Goal: Find contact information: Find contact information

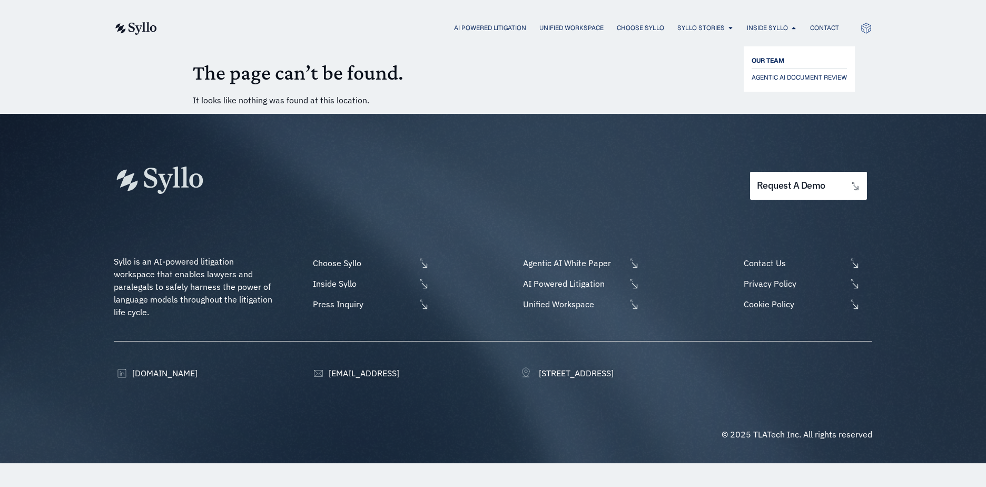
click at [761, 58] on span "OUR TEAM" at bounding box center [768, 60] width 33 height 13
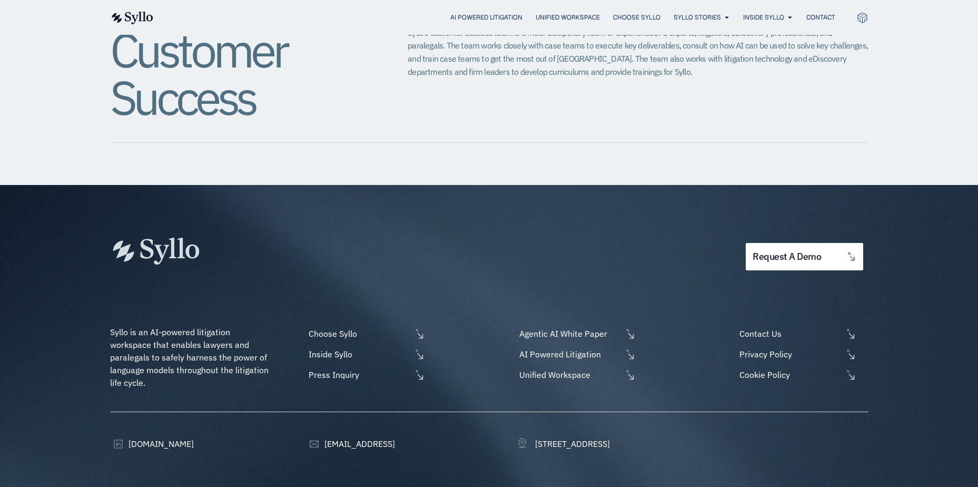
scroll to position [1303, 0]
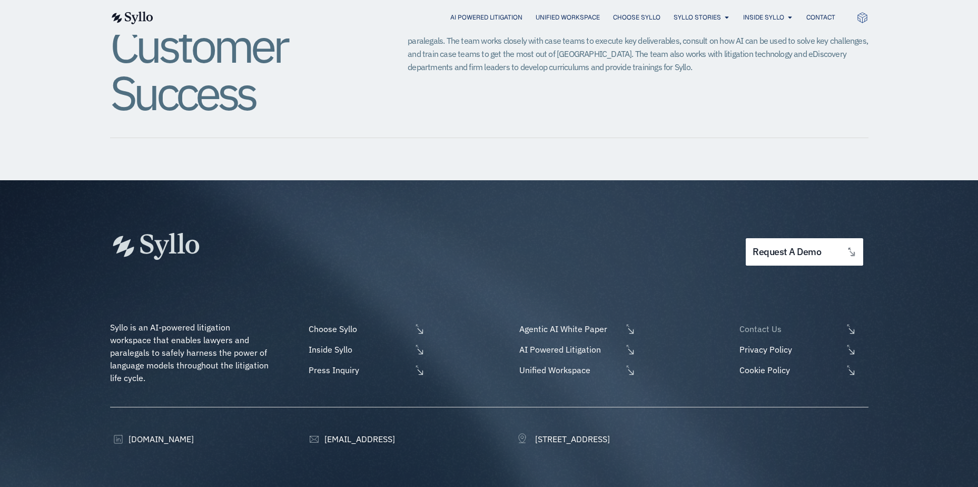
click at [752, 322] on span "Contact Us" at bounding box center [789, 328] width 105 height 13
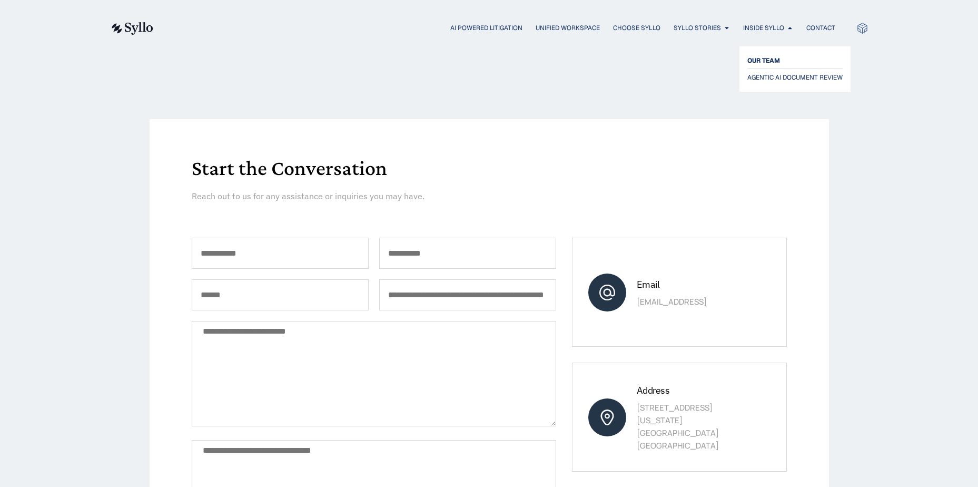
click at [766, 58] on span "OUR TEAM" at bounding box center [764, 60] width 33 height 13
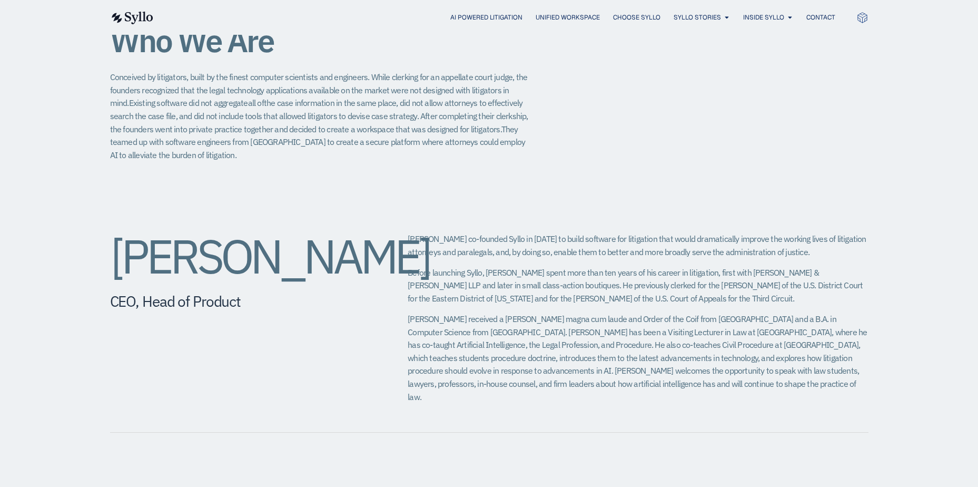
scroll to position [263, 0]
